Goal: Task Accomplishment & Management: Manage account settings

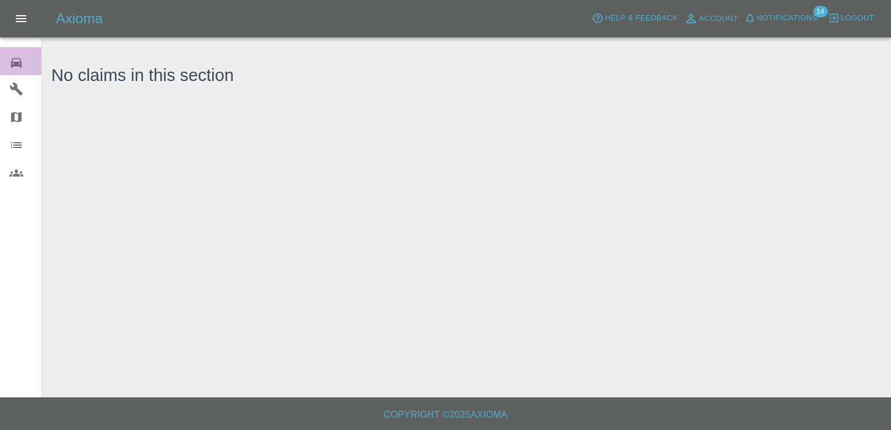
click at [22, 69] on link "0 Repair home" at bounding box center [20, 61] width 41 height 28
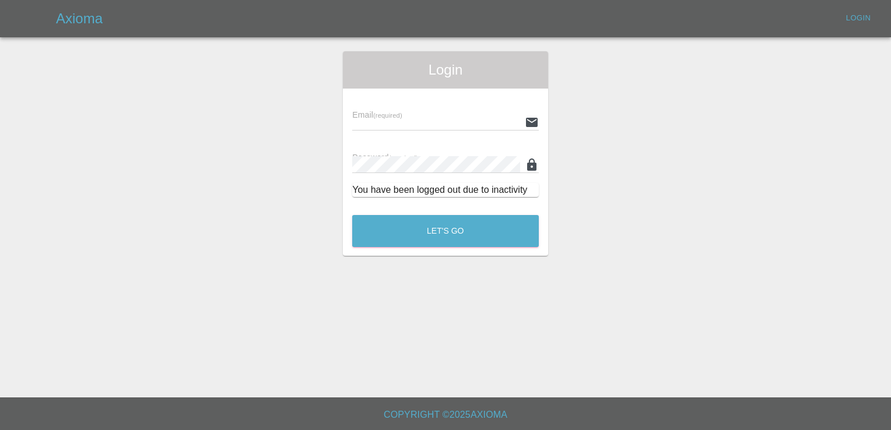
type input "[EMAIL_ADDRESS][DOMAIN_NAME]"
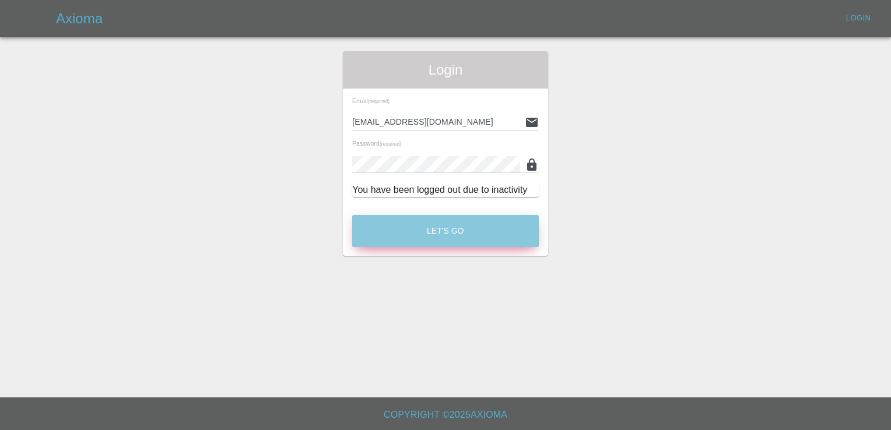
click at [447, 220] on button "Let's Go" at bounding box center [445, 231] width 187 height 32
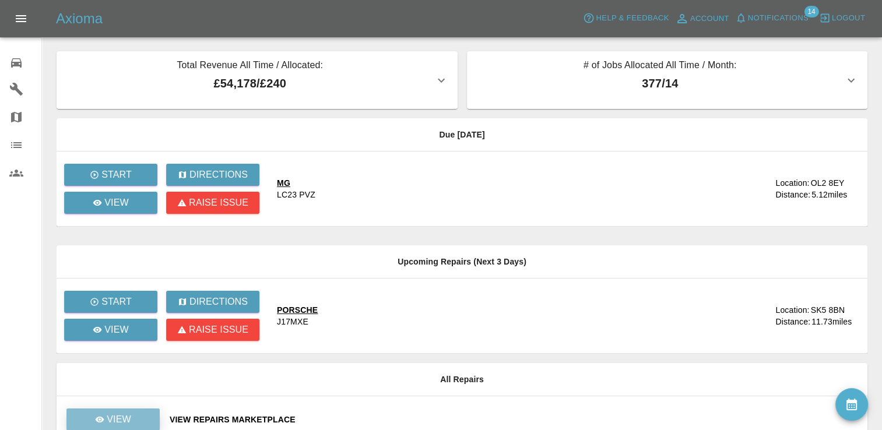
click at [126, 414] on p "View" at bounding box center [119, 420] width 24 height 14
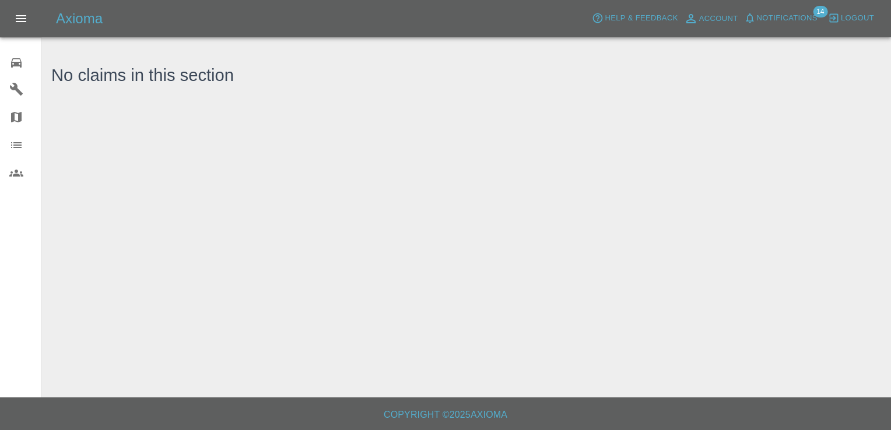
click at [19, 63] on icon at bounding box center [16, 62] width 10 height 9
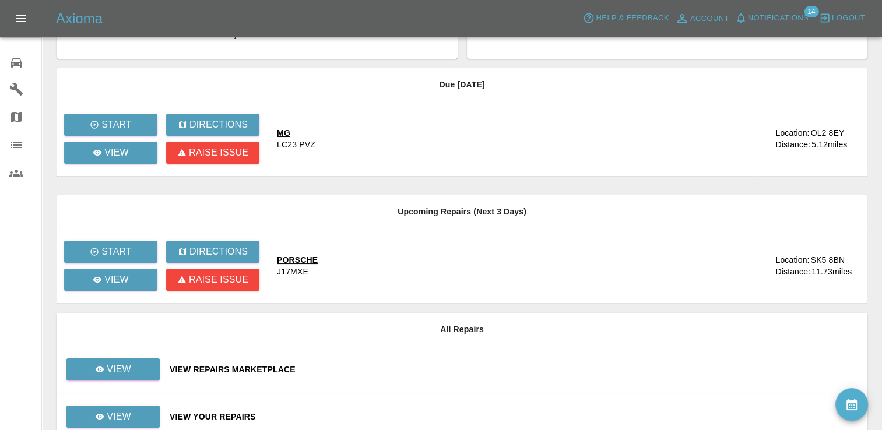
scroll to position [106, 0]
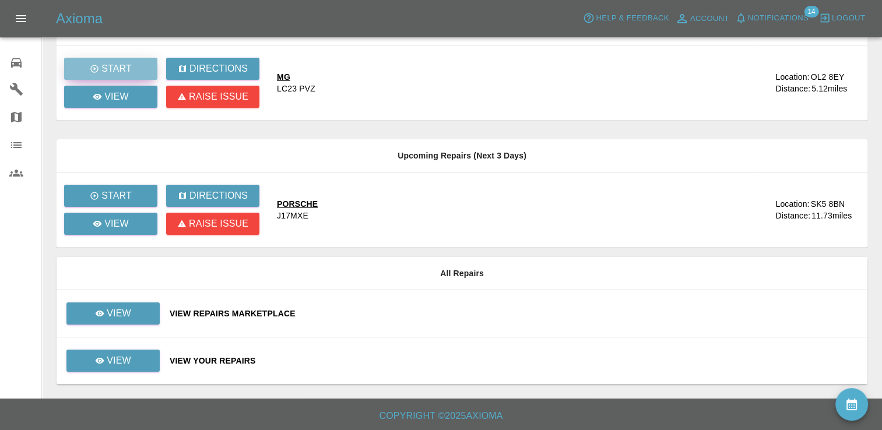
click at [115, 68] on p "Start" at bounding box center [116, 69] width 30 height 14
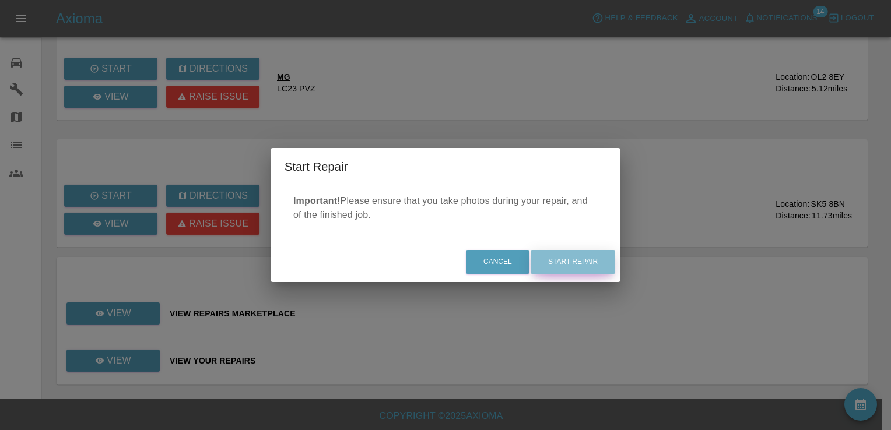
click at [592, 260] on button "Start Repair" at bounding box center [572, 262] width 85 height 24
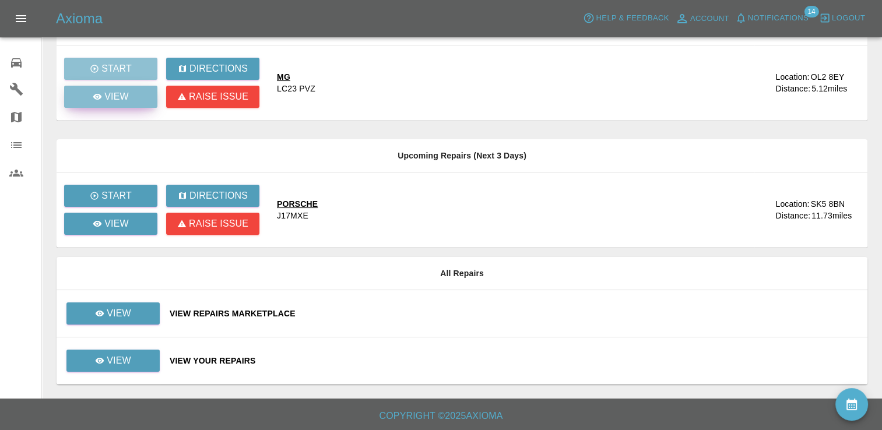
click at [118, 96] on p "View" at bounding box center [116, 97] width 24 height 14
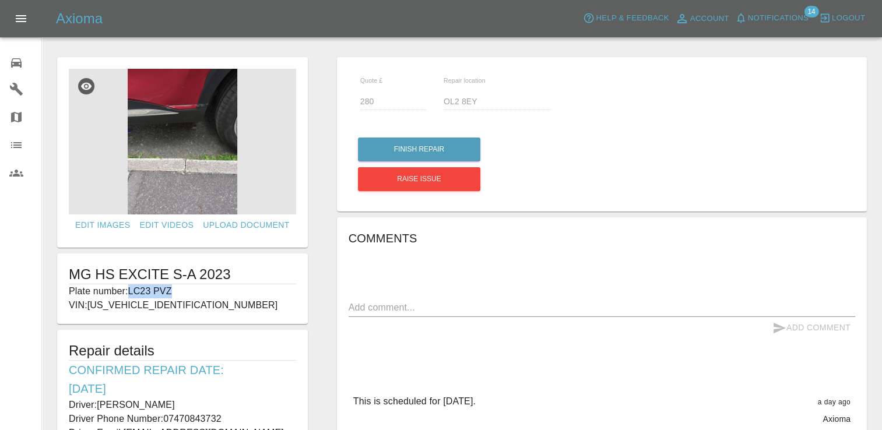
drag, startPoint x: 174, startPoint y: 289, endPoint x: 129, endPoint y: 286, distance: 45.0
click at [129, 286] on p "Plate number: LC23 PVZ" at bounding box center [182, 291] width 227 height 14
copy p "LC23 PVZ"
click at [109, 220] on link "Edit Images" at bounding box center [103, 226] width 64 height 22
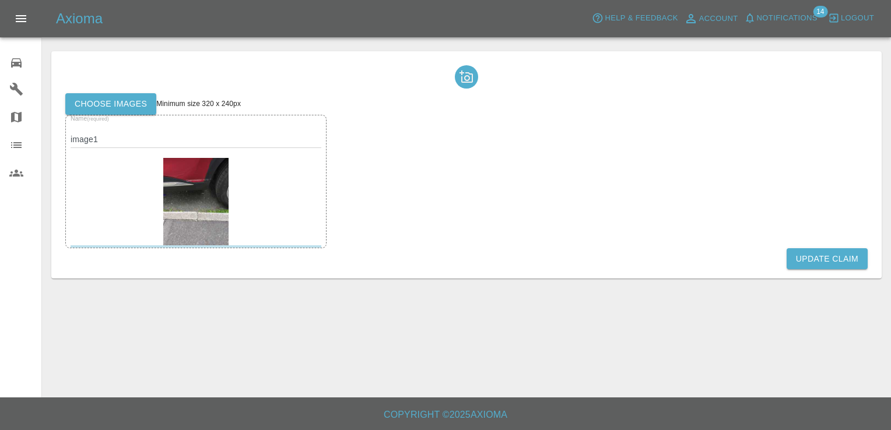
click at [506, 304] on main "Choose images Minimum size 320 x 240px Name (required) image1 Update Claim" at bounding box center [445, 199] width 891 height 398
click at [103, 97] on label "Choose images" at bounding box center [110, 104] width 91 height 22
click at [0, 0] on input "Choose images" at bounding box center [0, 0] width 0 height 0
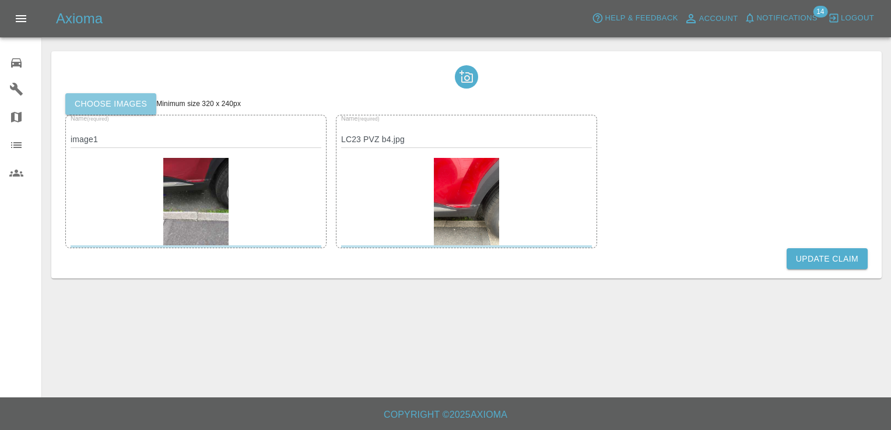
click at [128, 101] on label "Choose images" at bounding box center [110, 104] width 91 height 22
click at [0, 0] on input "Choose images" at bounding box center [0, 0] width 0 height 0
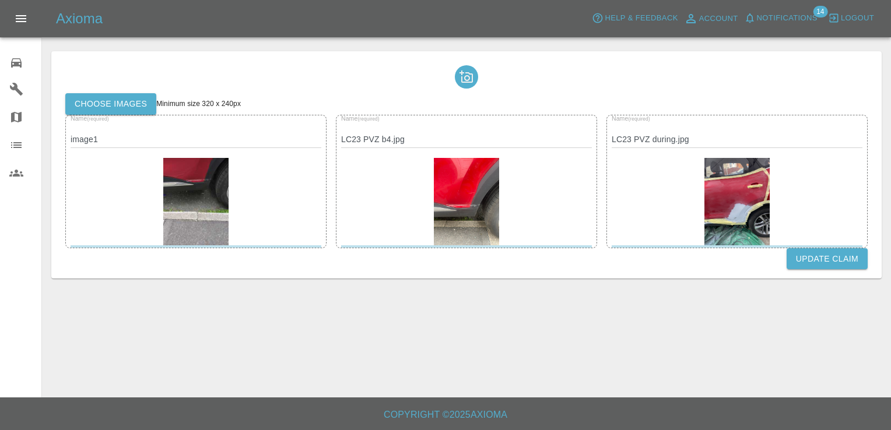
click at [121, 104] on label "Choose images" at bounding box center [110, 104] width 91 height 22
click at [0, 0] on input "Choose images" at bounding box center [0, 0] width 0 height 0
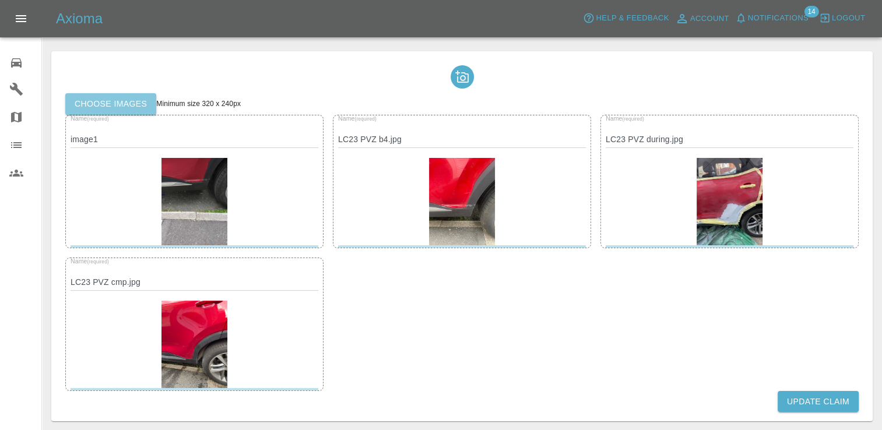
click at [115, 105] on label "Choose images" at bounding box center [110, 104] width 91 height 22
click at [0, 0] on input "Choose images" at bounding box center [0, 0] width 0 height 0
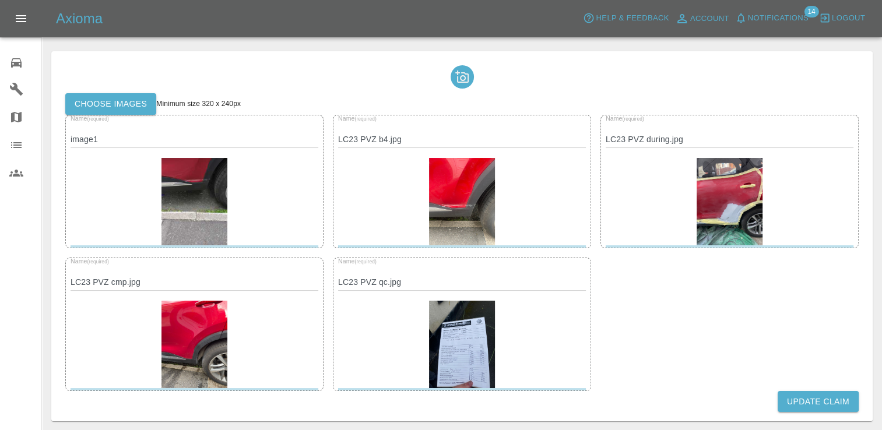
click at [808, 396] on button "Update Claim" at bounding box center [818, 402] width 81 height 22
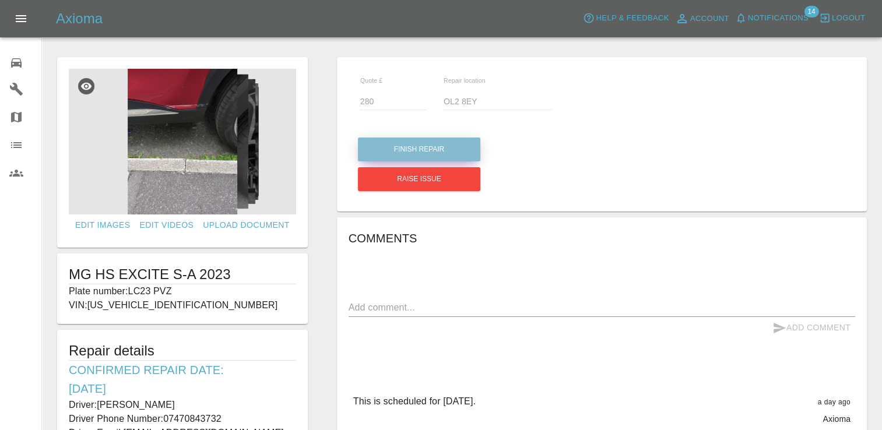
click at [415, 150] on button "Finish Repair" at bounding box center [419, 150] width 122 height 24
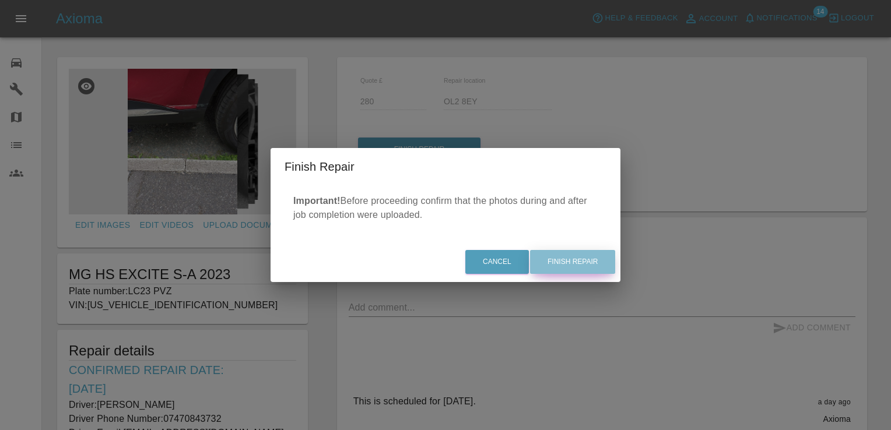
click at [586, 266] on button "Finish Repair" at bounding box center [572, 262] width 85 height 24
click at [591, 255] on div "Cancel Finish Repair" at bounding box center [445, 262] width 350 height 39
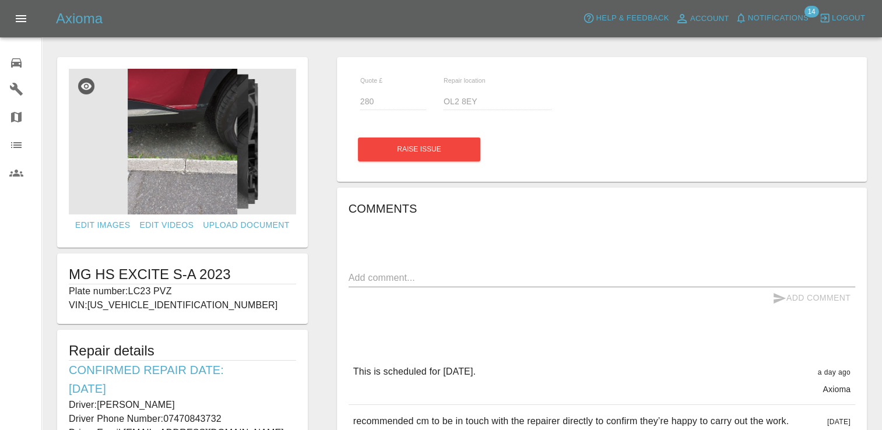
drag, startPoint x: 591, startPoint y: 255, endPoint x: 581, endPoint y: 262, distance: 12.6
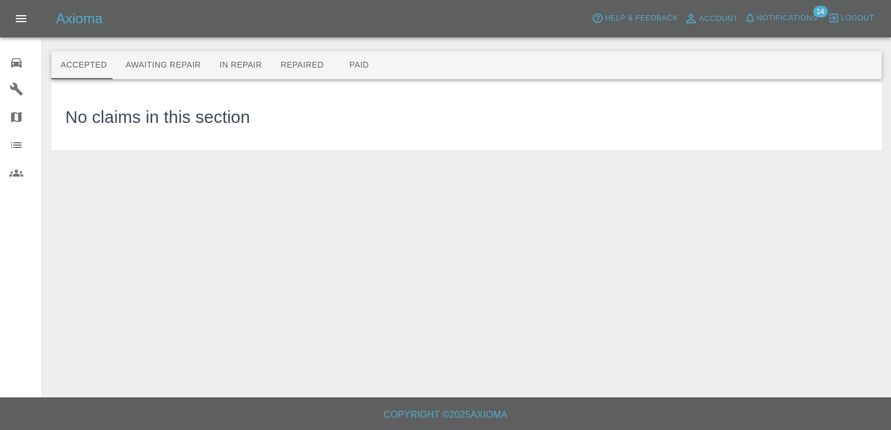
click at [8, 58] on link "0 Repair home" at bounding box center [20, 61] width 41 height 28
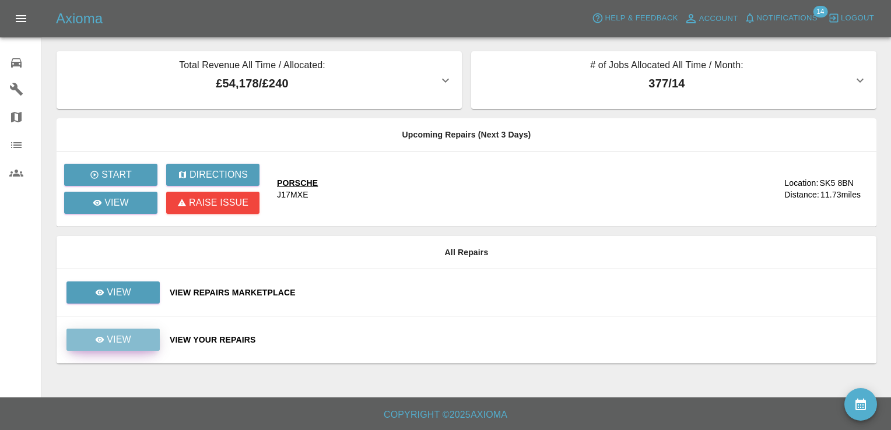
click at [122, 337] on p "View" at bounding box center [119, 340] width 24 height 14
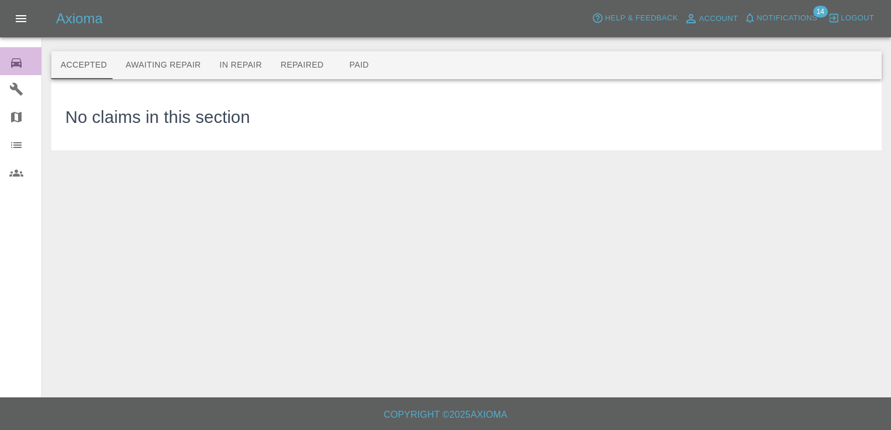
click at [17, 62] on icon at bounding box center [16, 62] width 10 height 9
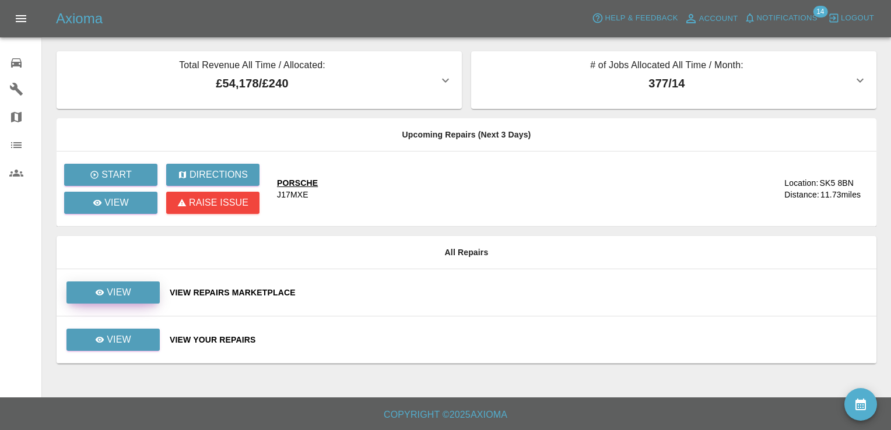
click at [139, 290] on link "View" at bounding box center [112, 293] width 93 height 22
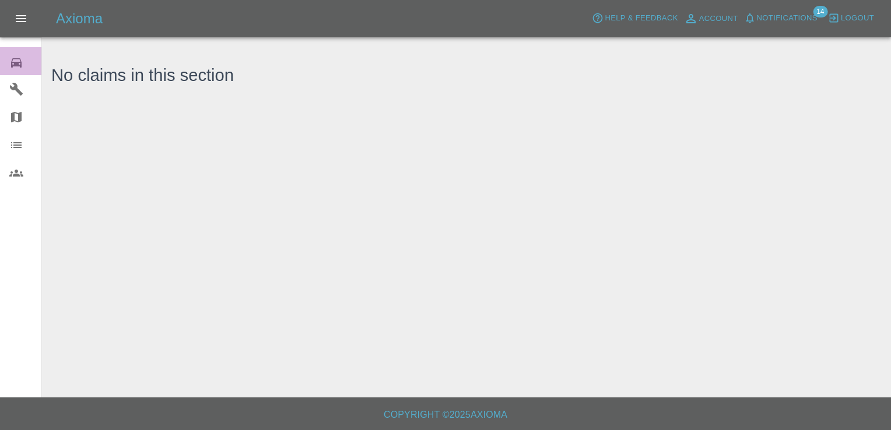
click at [14, 69] on icon at bounding box center [16, 63] width 14 height 14
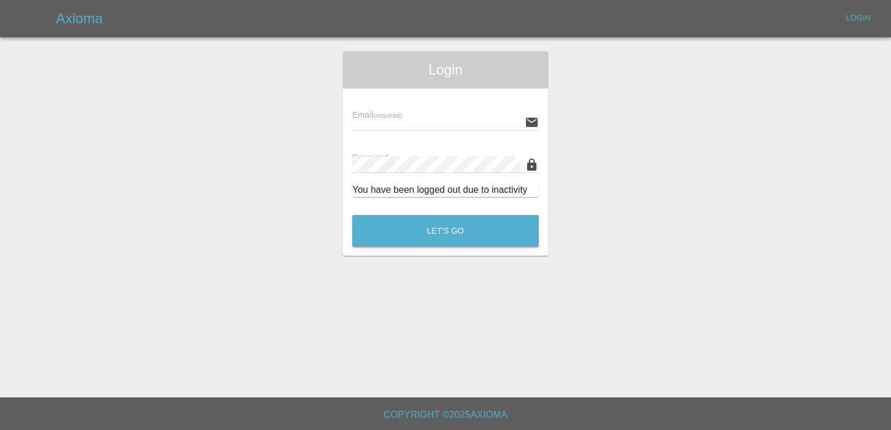
type input "[EMAIL_ADDRESS][DOMAIN_NAME]"
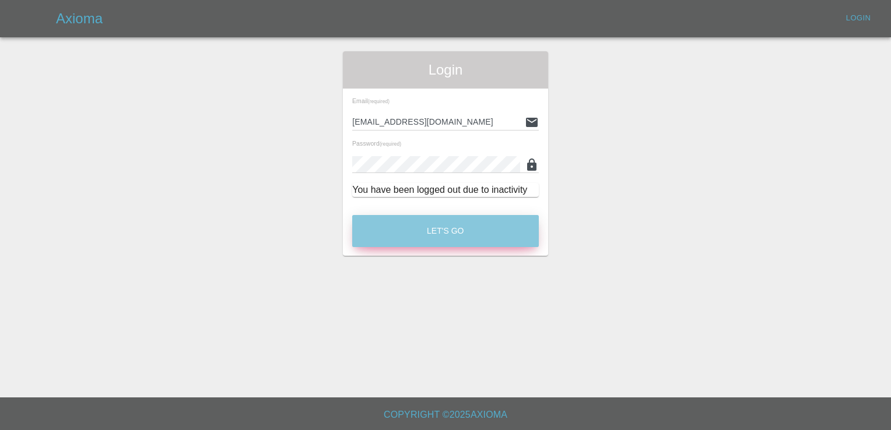
click at [443, 242] on button "Let's Go" at bounding box center [445, 231] width 187 height 32
